Goal: Navigation & Orientation: Find specific page/section

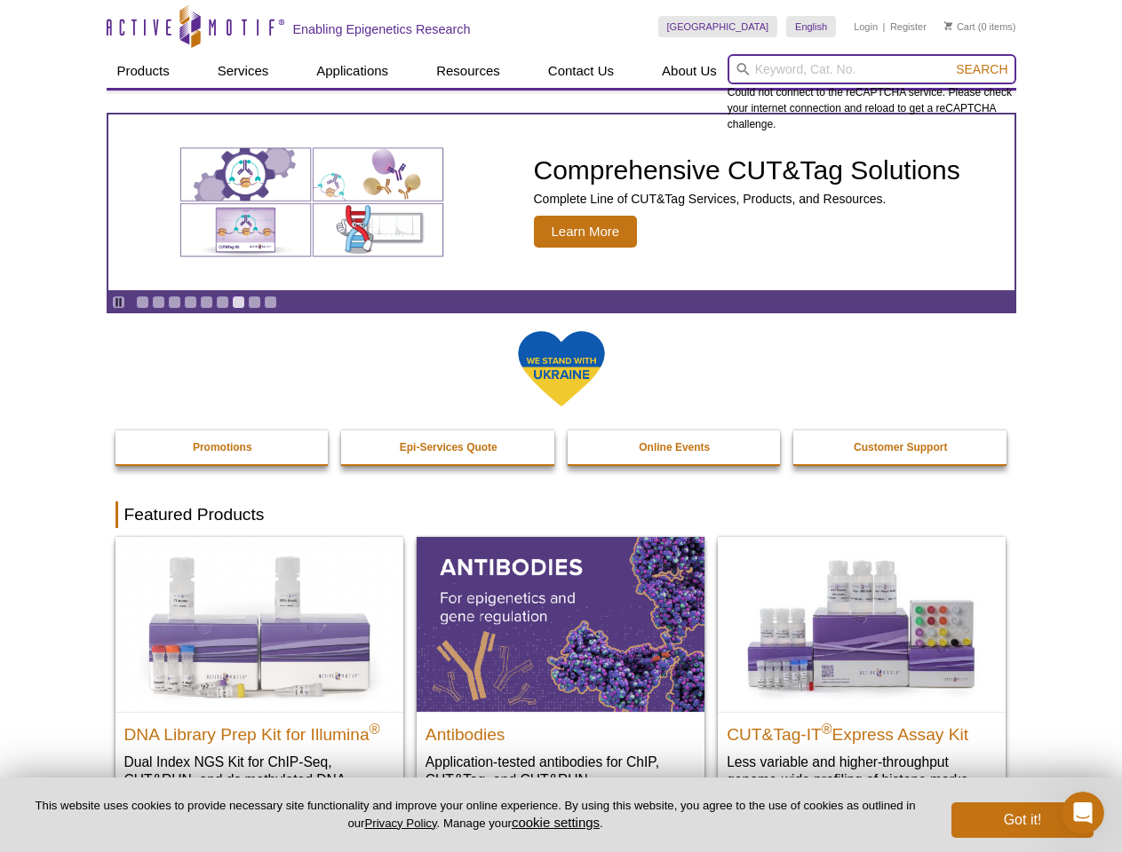
click at [871, 69] on input "search" at bounding box center [871, 69] width 289 height 30
click at [981, 69] on span "Search" at bounding box center [981, 69] width 52 height 14
click at [118, 302] on icon "Pause" at bounding box center [119, 303] width 12 height 12
click at [142, 302] on link "Go to slide 1" at bounding box center [142, 302] width 13 height 13
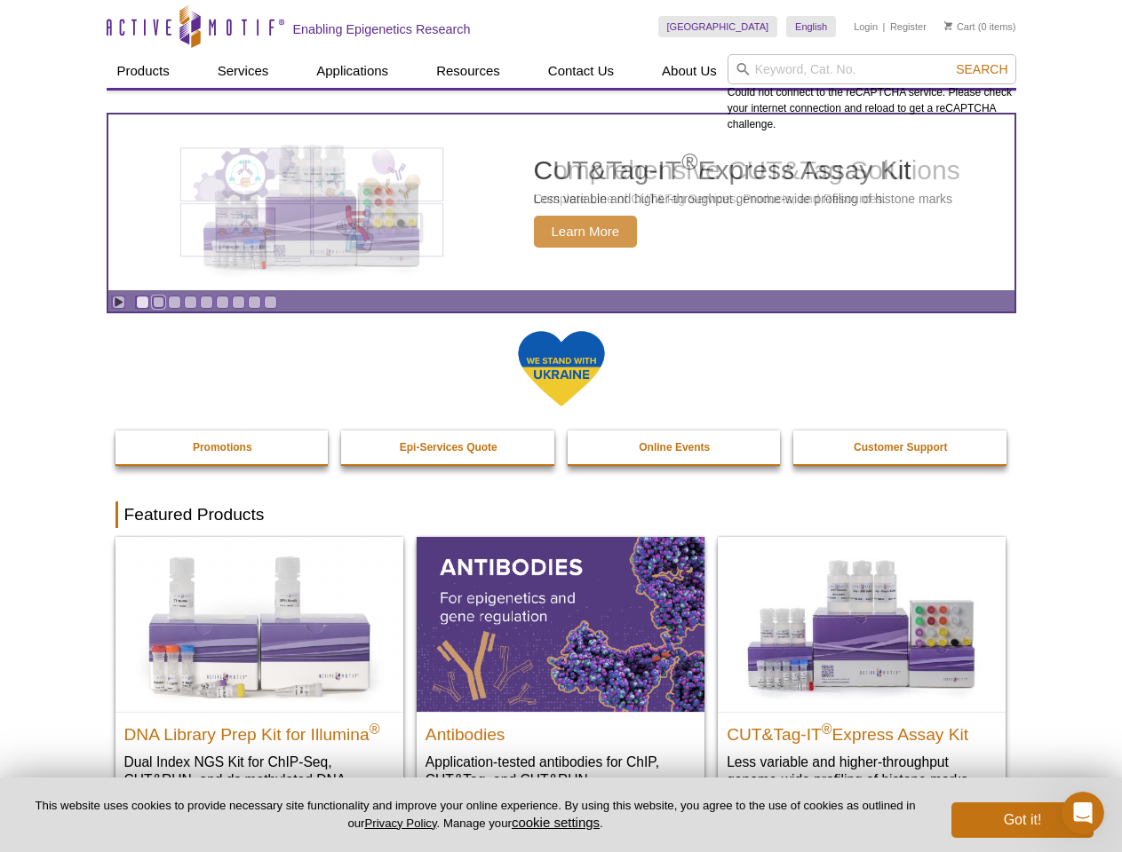
click at [158, 302] on link "Go to slide 2" at bounding box center [158, 302] width 13 height 13
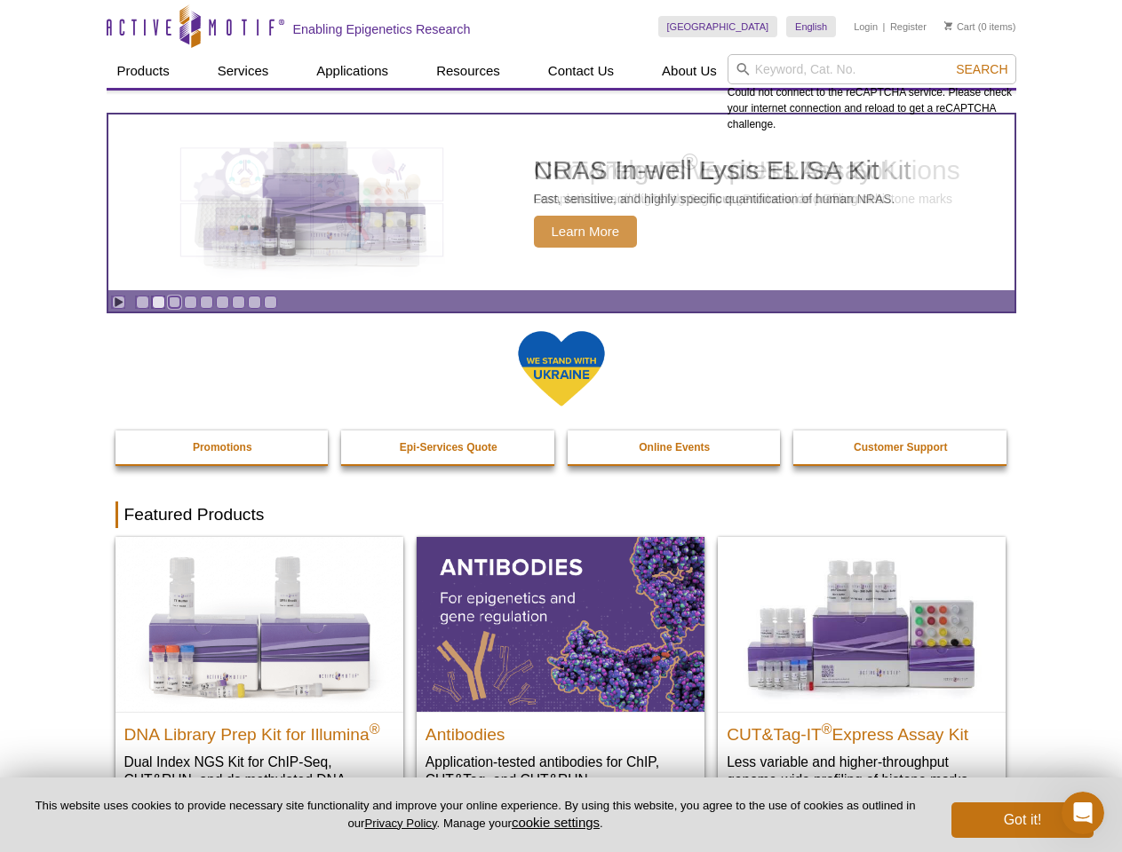
click at [174, 302] on link "Go to slide 3" at bounding box center [174, 302] width 13 height 13
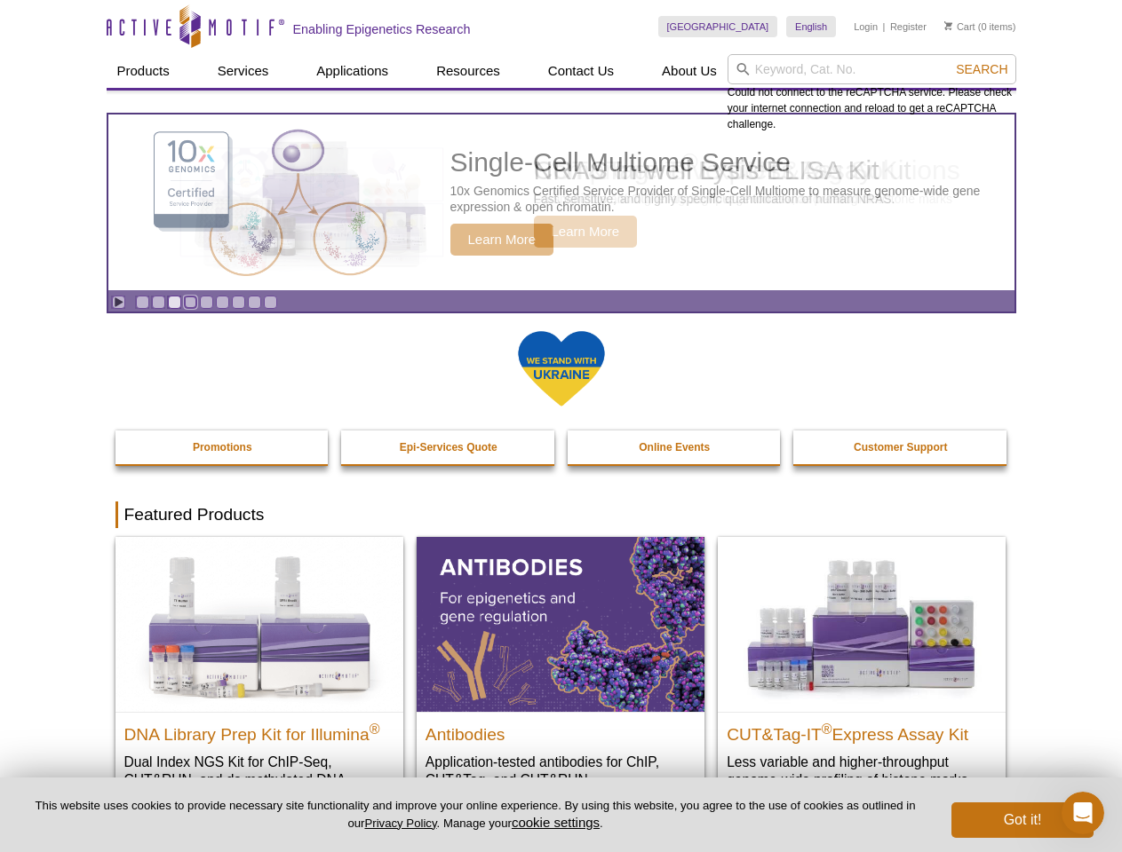
click at [190, 302] on link "Go to slide 4" at bounding box center [190, 302] width 13 height 13
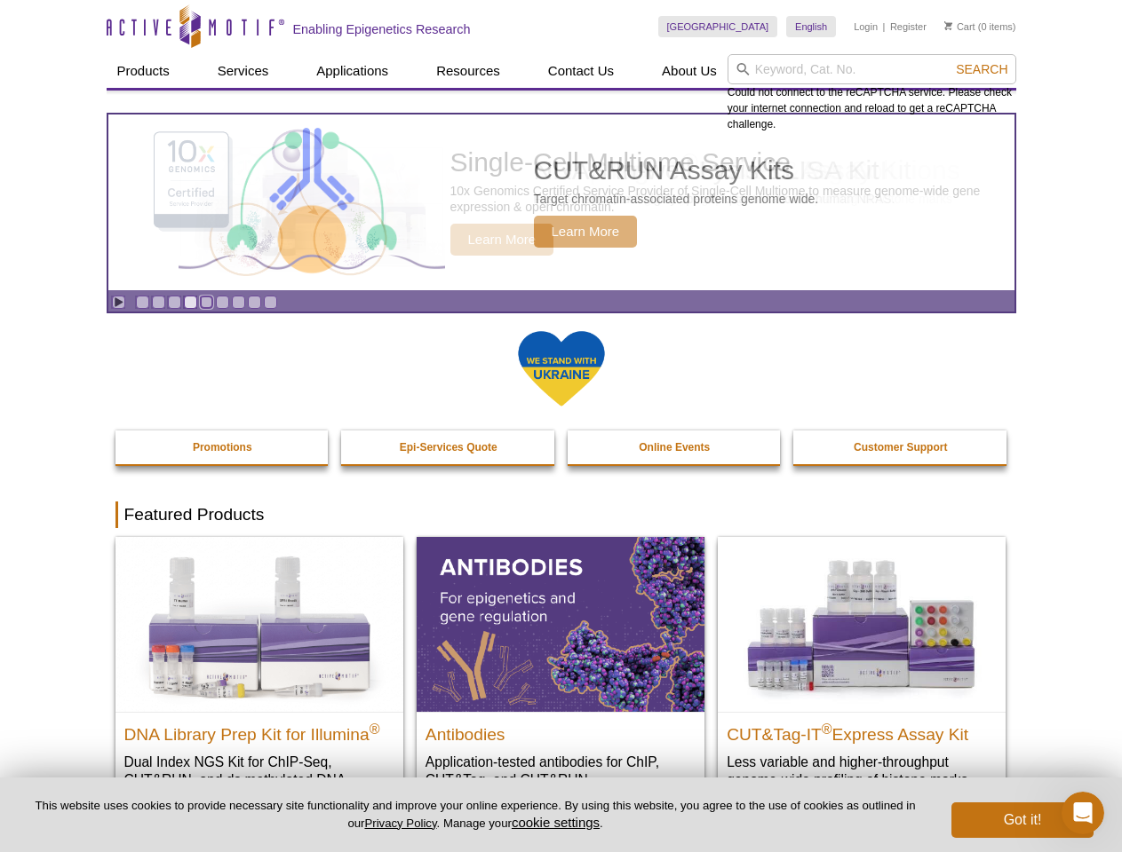
click at [206, 302] on link "Go to slide 5" at bounding box center [206, 302] width 13 height 13
